Goal: Task Accomplishment & Management: Manage account settings

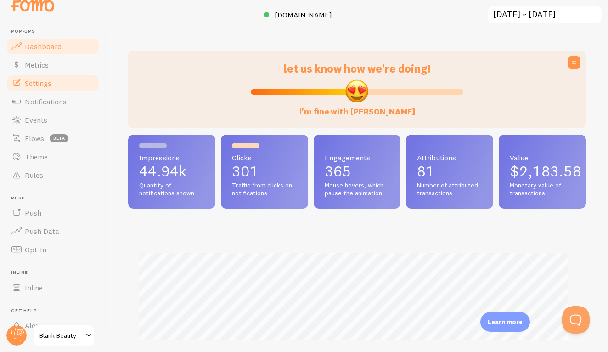
click at [51, 79] on link "Settings" at bounding box center [53, 83] width 95 height 18
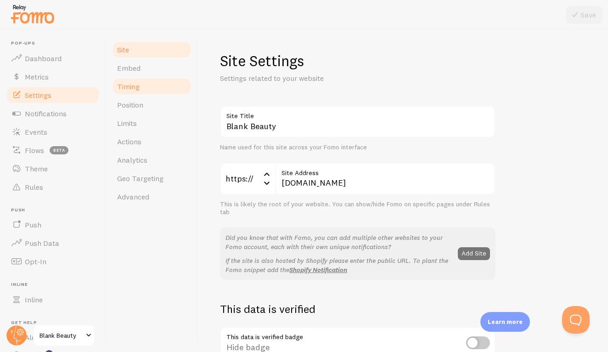
click at [157, 95] on link "Timing" at bounding box center [152, 86] width 80 height 18
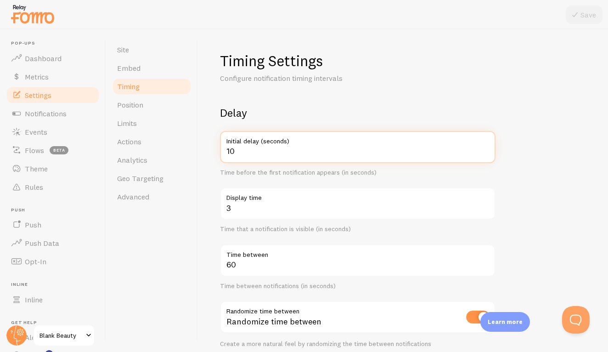
drag, startPoint x: 291, startPoint y: 153, endPoint x: 210, endPoint y: 154, distance: 80.8
click at [210, 154] on div "Timing Settings Configure notification timing intervals Delay 10 Initial delay …" at bounding box center [403, 190] width 410 height 322
type input "20"
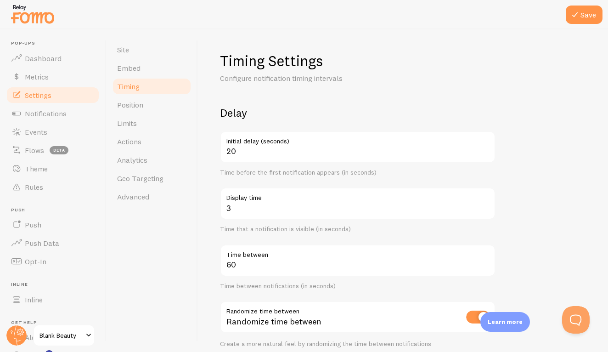
click at [380, 98] on div "Timing Settings Configure notification timing intervals Delay 20 Initial delay …" at bounding box center [403, 275] width 366 height 448
click at [575, 17] on icon at bounding box center [574, 14] width 11 height 11
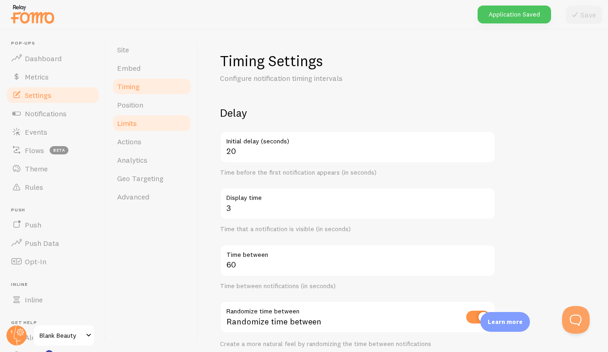
click at [141, 121] on link "Limits" at bounding box center [152, 123] width 80 height 18
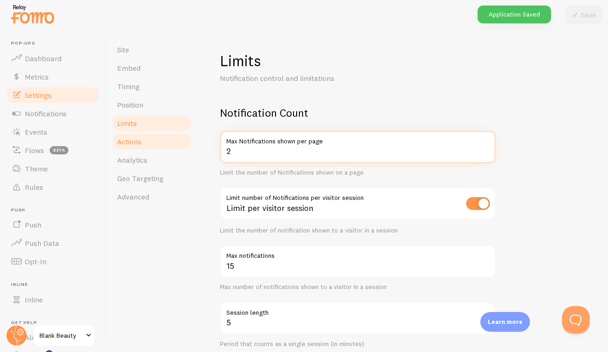
drag, startPoint x: 224, startPoint y: 152, endPoint x: 156, endPoint y: 150, distance: 67.5
click at [168, 150] on div "Site Embed Timing Position Limits Actions Analytics Geo Targeting Advanced Limi…" at bounding box center [357, 190] width 502 height 322
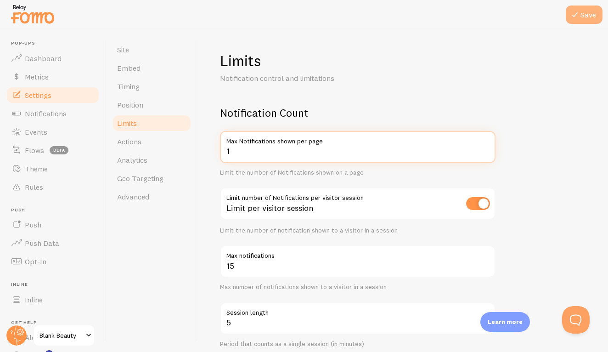
type input "1"
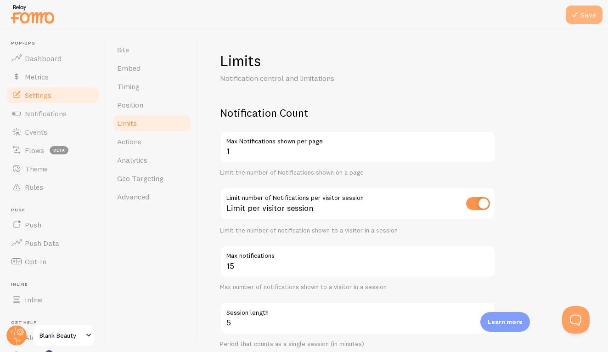
click at [586, 14] on button "Save" at bounding box center [584, 15] width 37 height 18
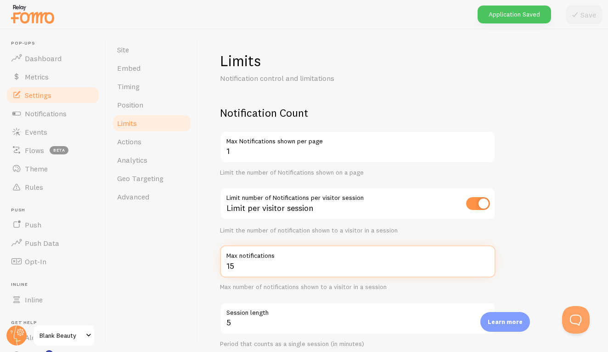
drag, startPoint x: 321, startPoint y: 263, endPoint x: 187, endPoint y: 267, distance: 133.2
click at [187, 267] on div "Site Embed Timing Position Limits Actions Analytics Geo Targeting Advanced Limi…" at bounding box center [357, 190] width 502 height 322
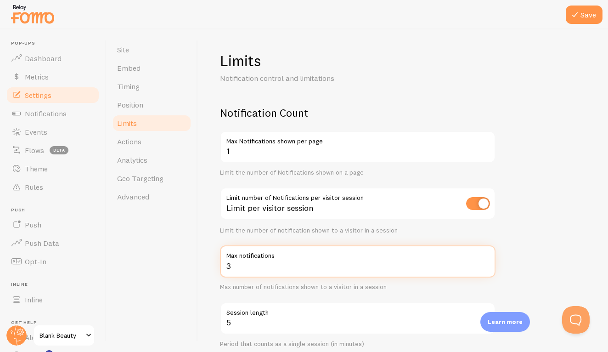
scroll to position [12, 0]
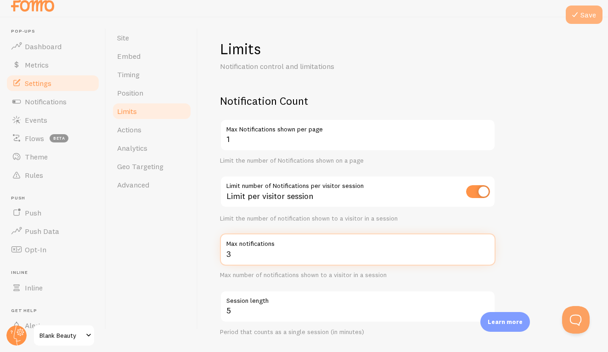
type input "3"
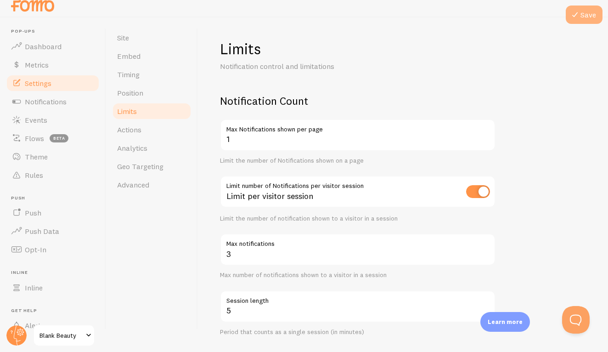
click at [586, 16] on button "Save" at bounding box center [584, 15] width 37 height 18
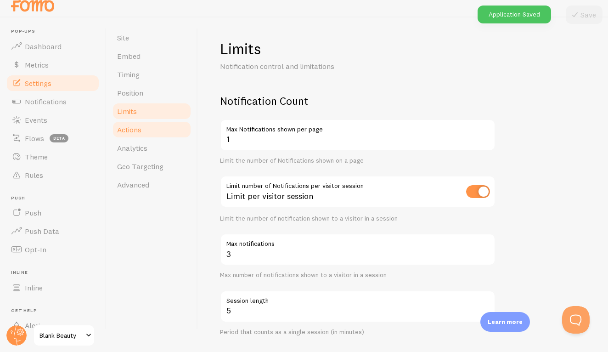
click at [132, 126] on span "Actions" at bounding box center [129, 129] width 24 height 9
